Goal: Feedback & Contribution: Contribute content

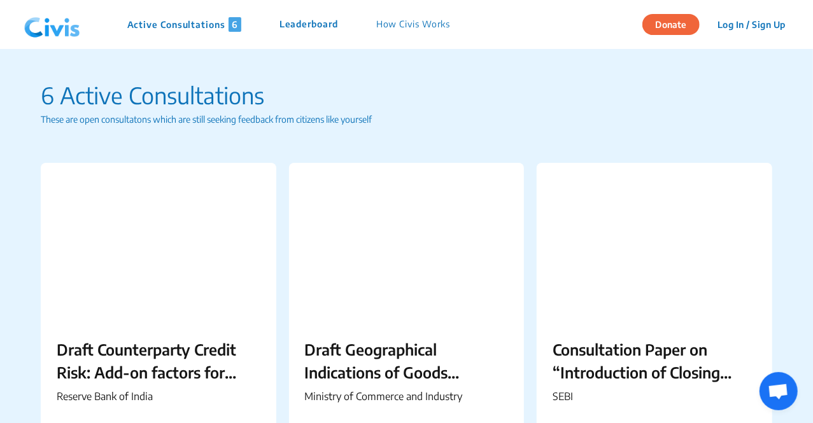
click at [62, 27] on img at bounding box center [52, 25] width 66 height 38
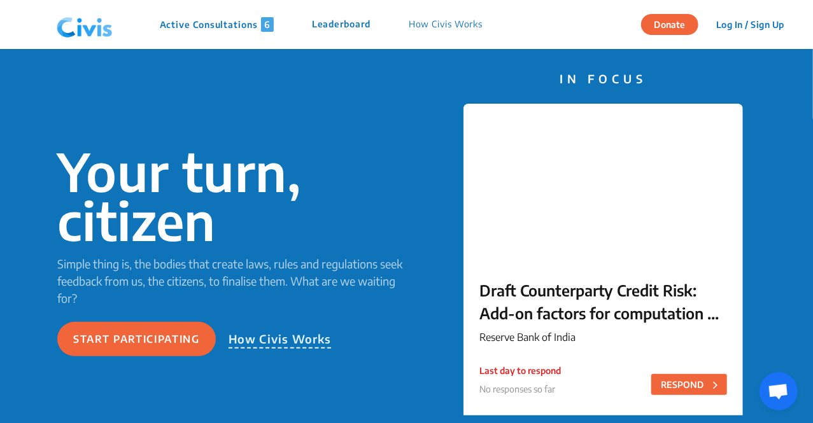
scroll to position [64, 0]
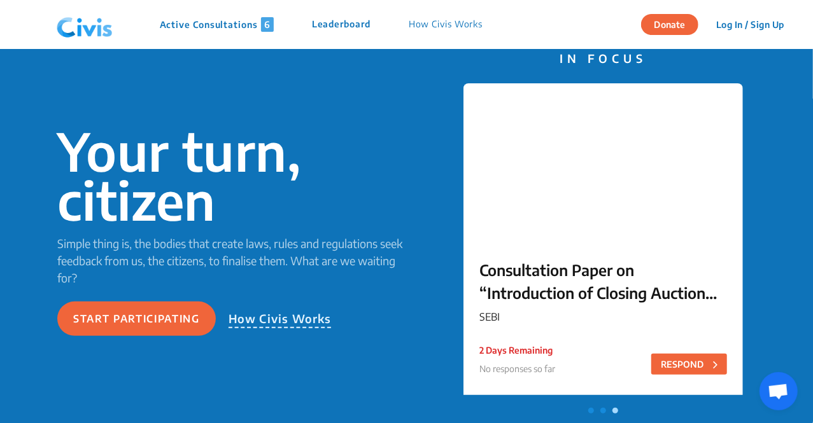
click at [234, 269] on p "Simple thing is, the bodies that create laws, rules and regulations seek feedba…" at bounding box center [231, 261] width 349 height 52
click at [255, 318] on p "How Civis Works" at bounding box center [279, 319] width 103 height 18
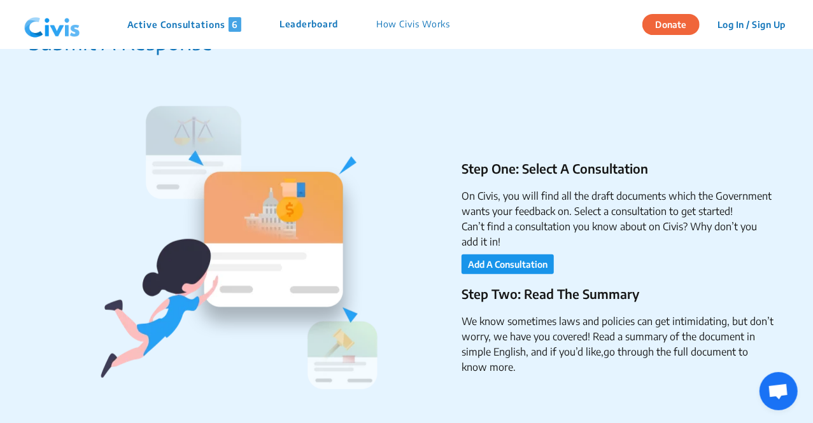
scroll to position [255, 0]
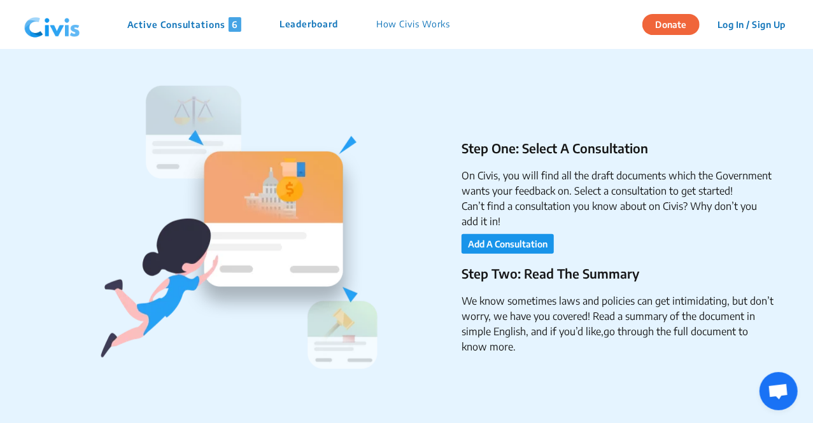
click at [607, 199] on li "Can’t find a consultation you know about on Civis? Why don’t you add it in!" at bounding box center [617, 214] width 313 height 31
click at [514, 251] on button "Add A Consultation" at bounding box center [507, 244] width 92 height 20
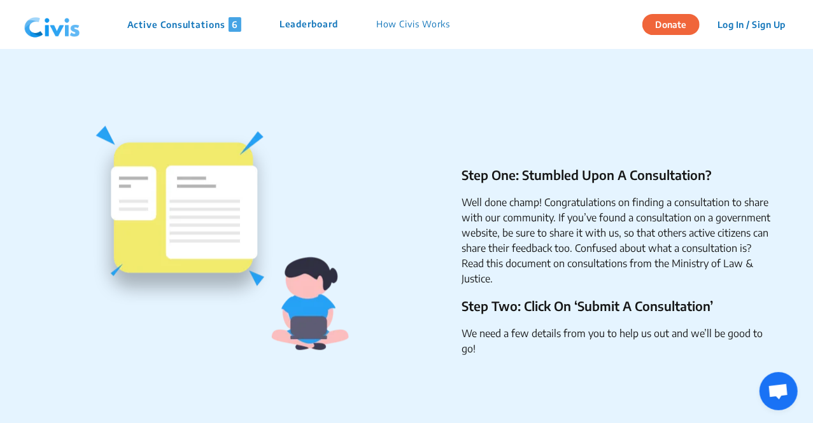
scroll to position [1524, 0]
